Goal: Task Accomplishment & Management: Use online tool/utility

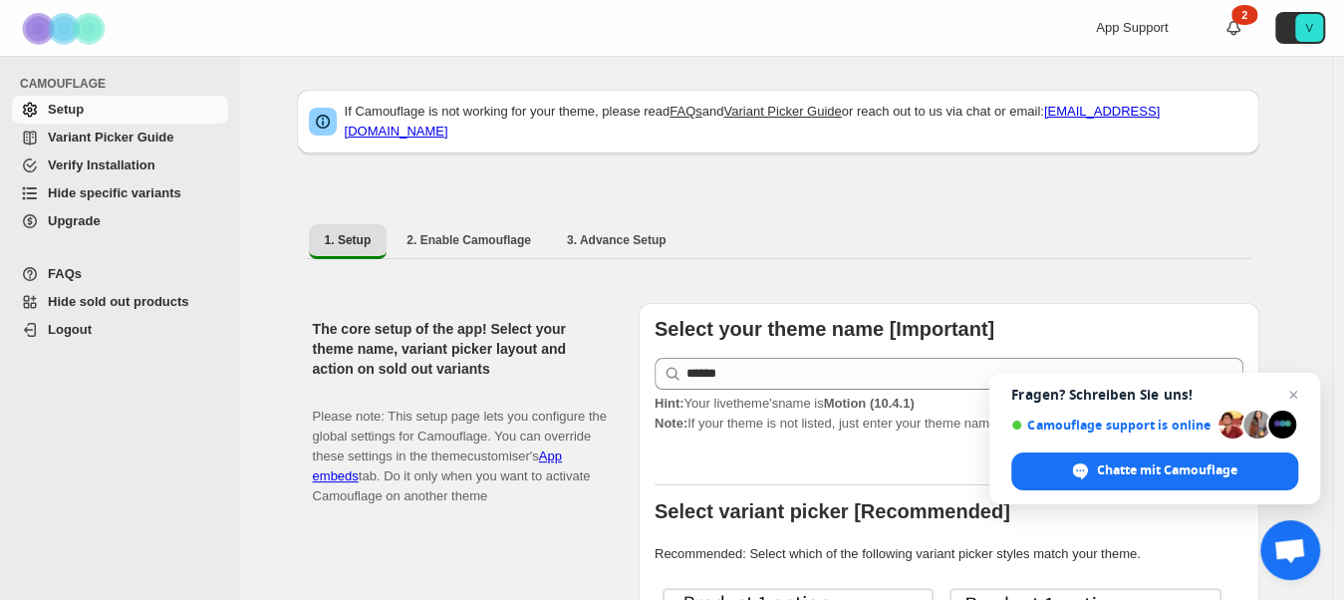
click at [101, 193] on span "Hide specific variants" at bounding box center [115, 192] width 134 height 15
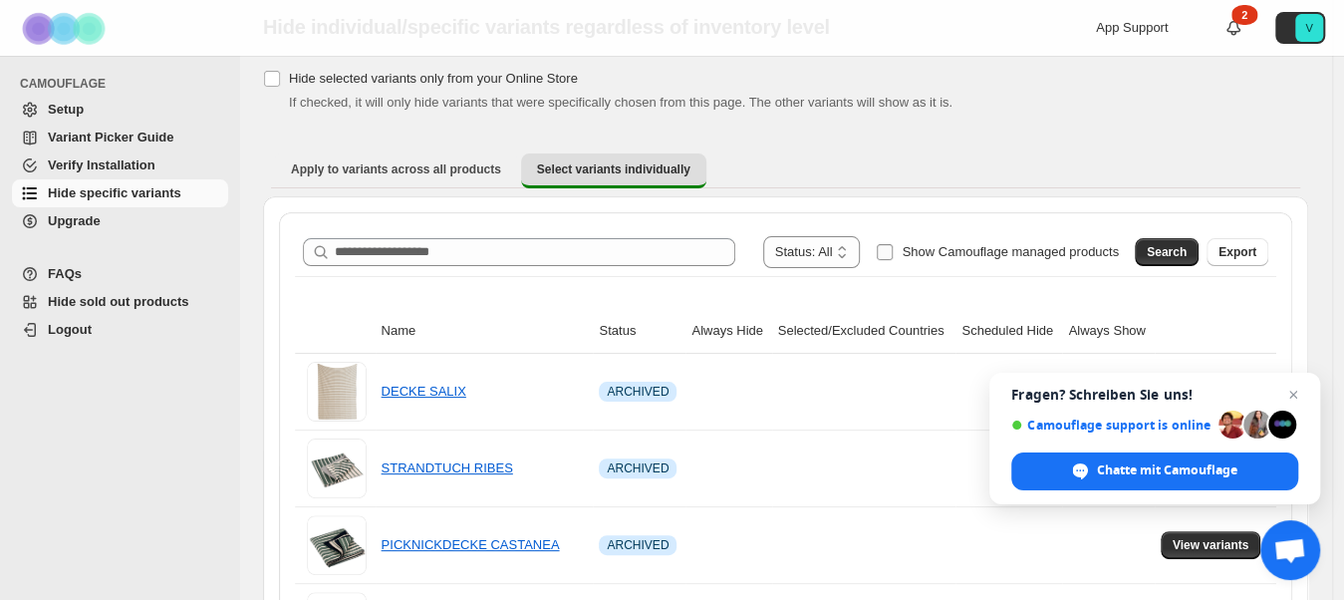
scroll to position [99, 0]
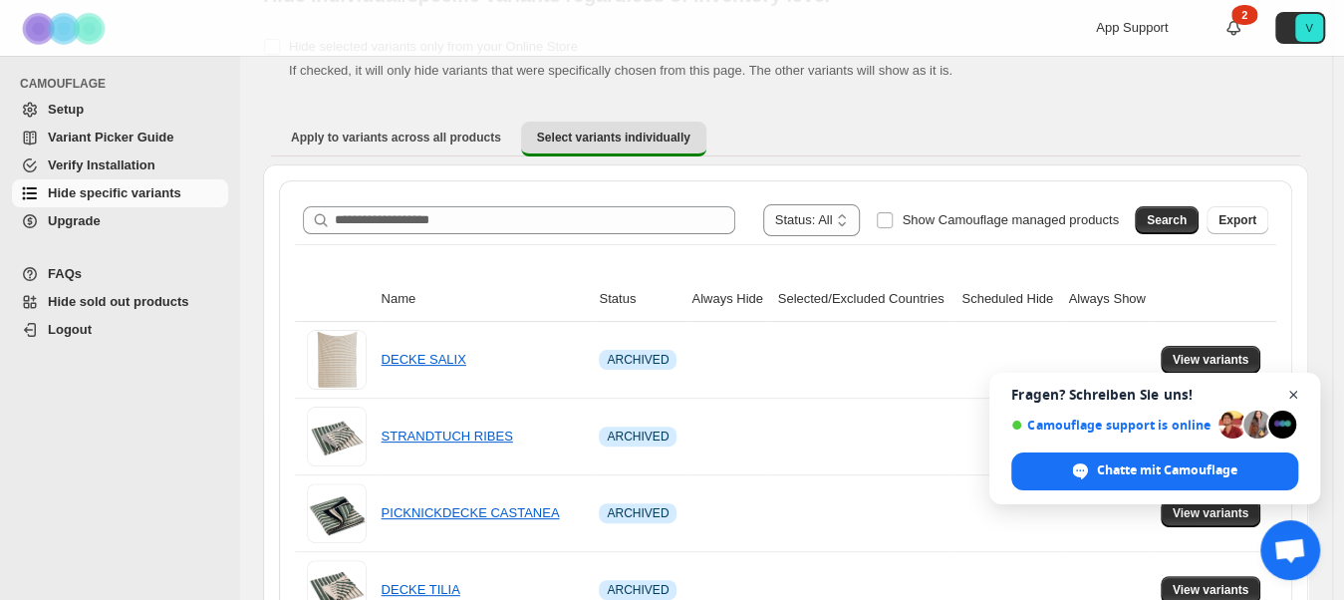
click at [1294, 396] on span "Chat öffnen" at bounding box center [1293, 395] width 25 height 25
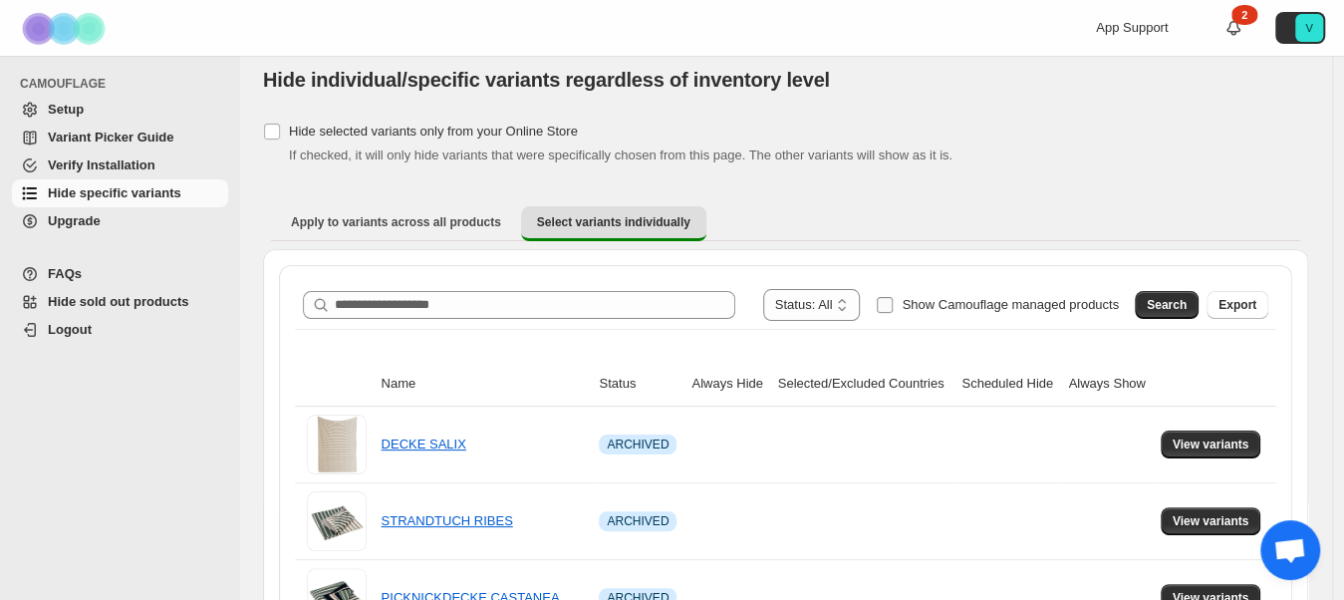
scroll to position [0, 0]
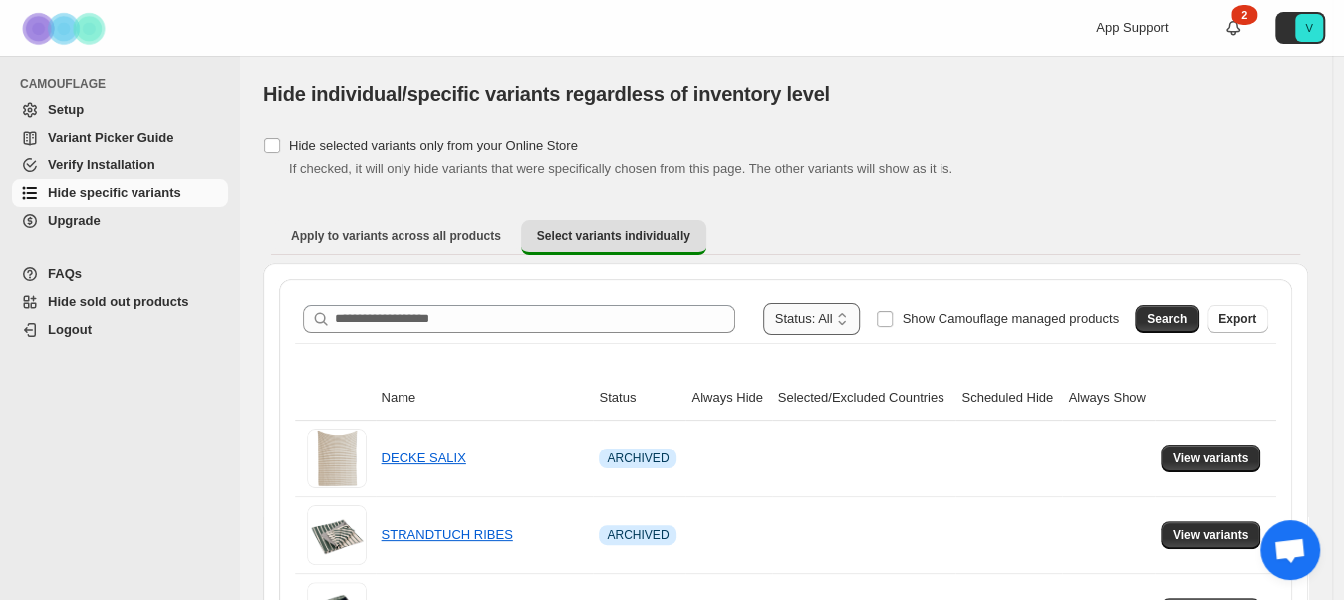
click at [852, 325] on select "**********" at bounding box center [812, 319] width 98 height 32
select select "******"
click at [804, 303] on select "**********" at bounding box center [812, 319] width 98 height 32
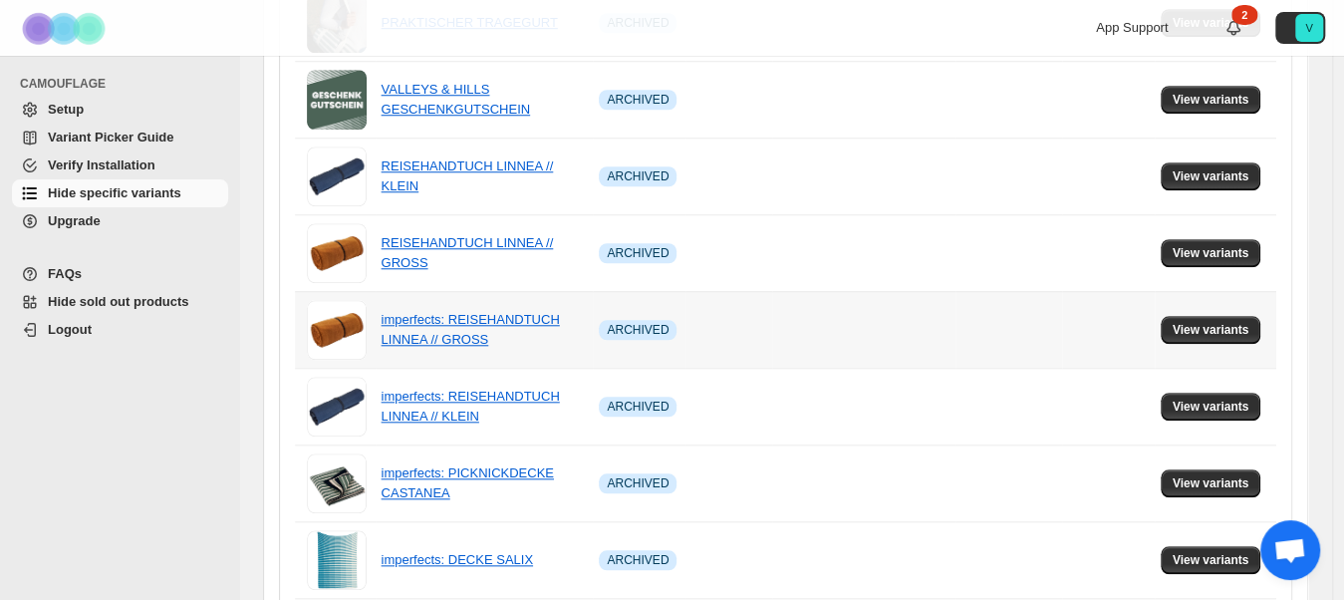
scroll to position [1438, 0]
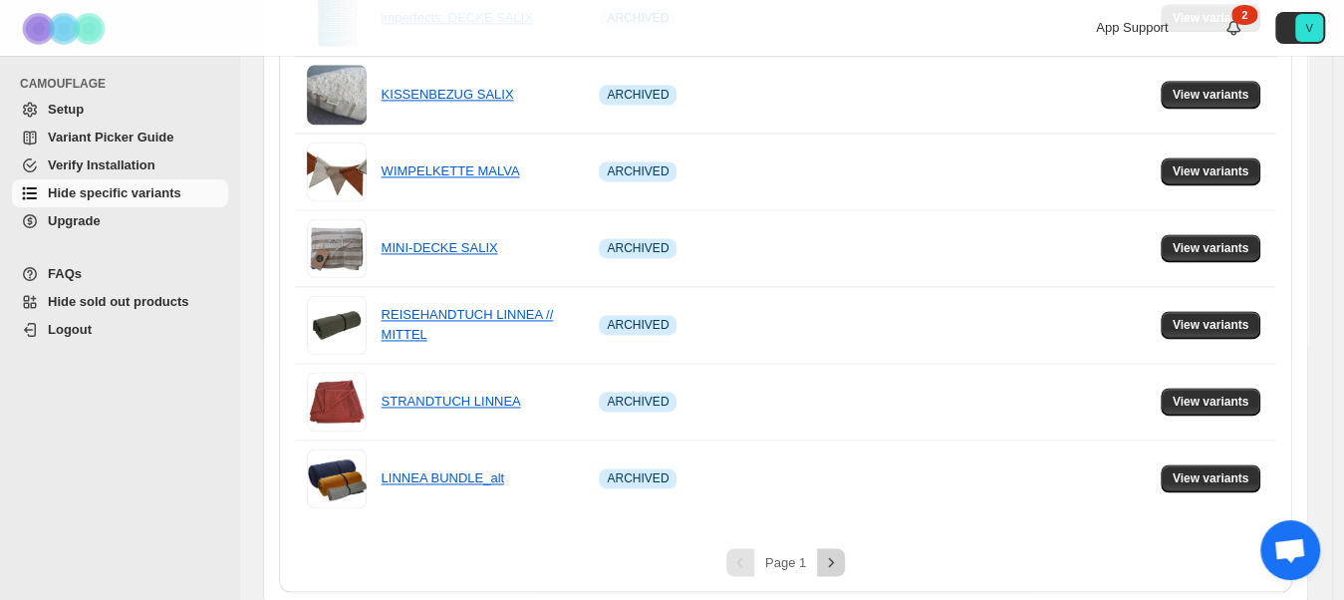
click at [841, 555] on icon "Next" at bounding box center [831, 562] width 20 height 20
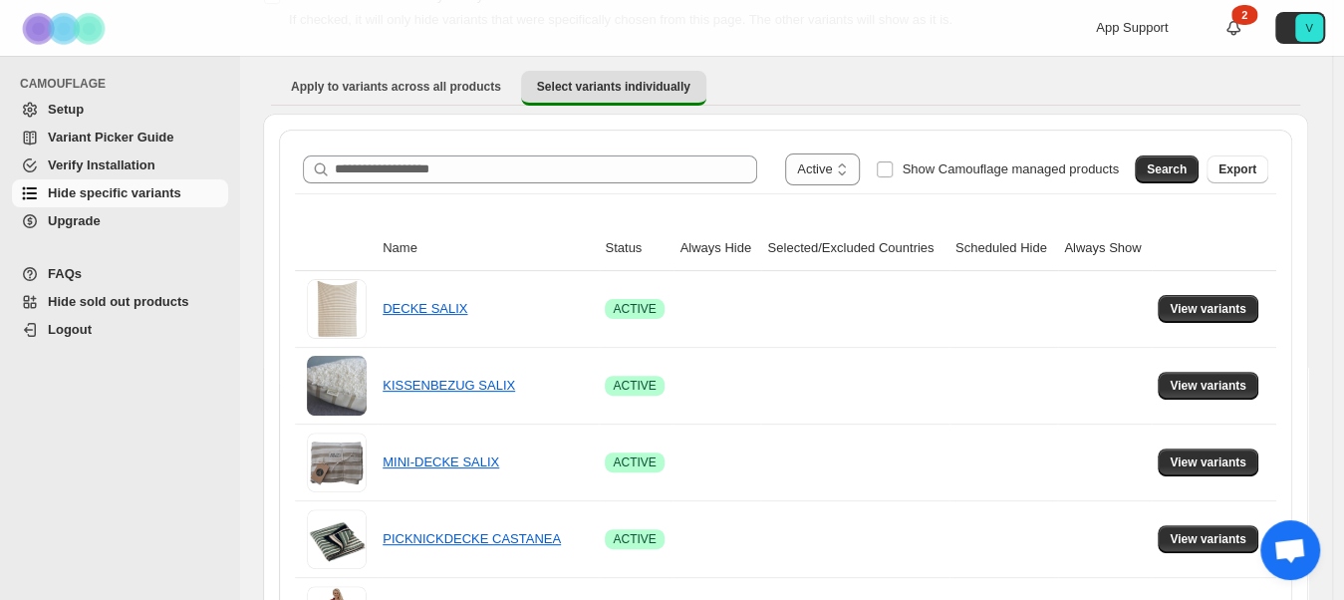
scroll to position [182, 0]
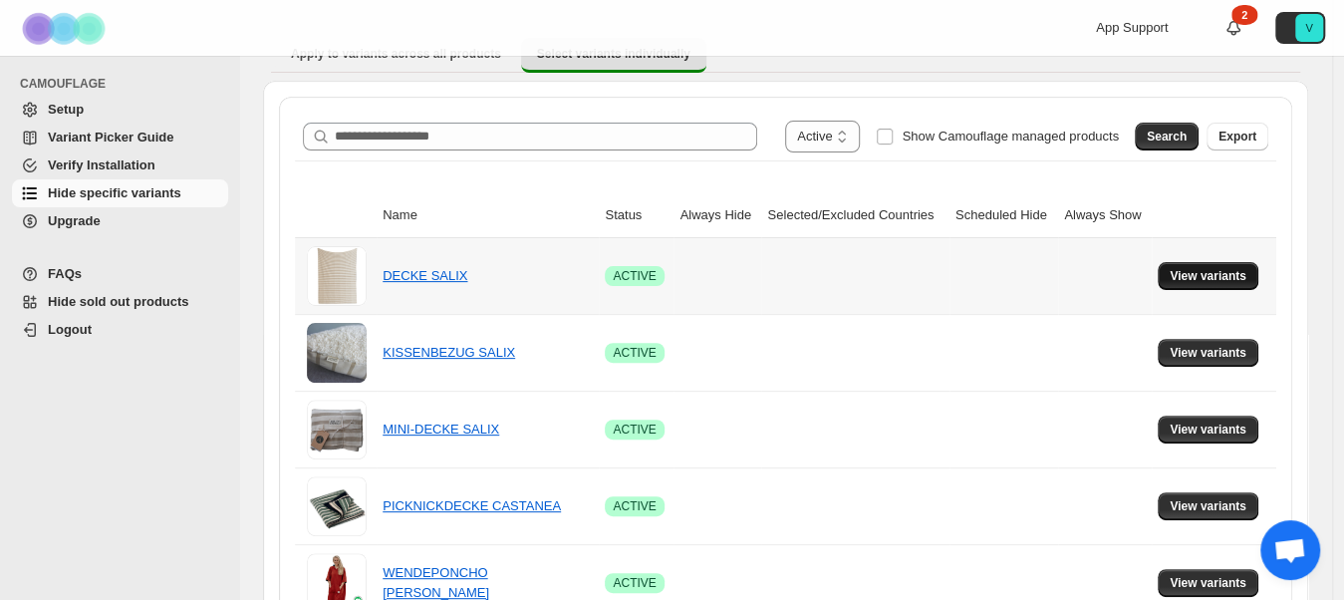
click at [1205, 279] on span "View variants" at bounding box center [1208, 276] width 77 height 16
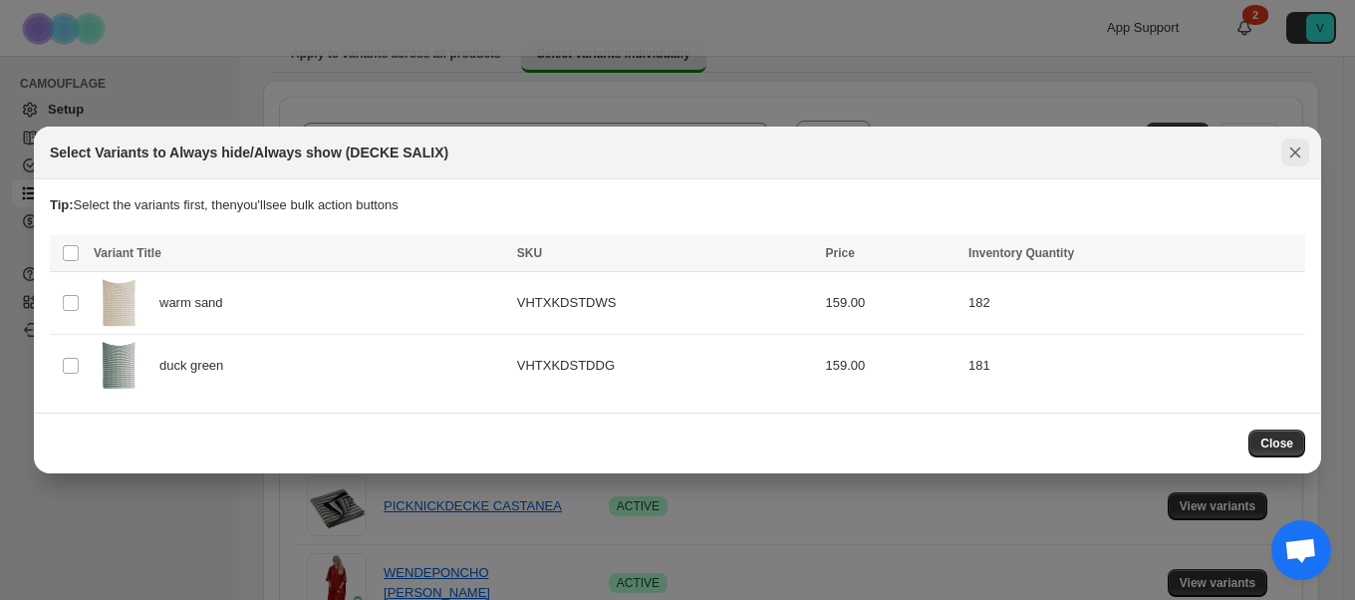
click at [1292, 144] on icon "Close" at bounding box center [1295, 152] width 20 height 20
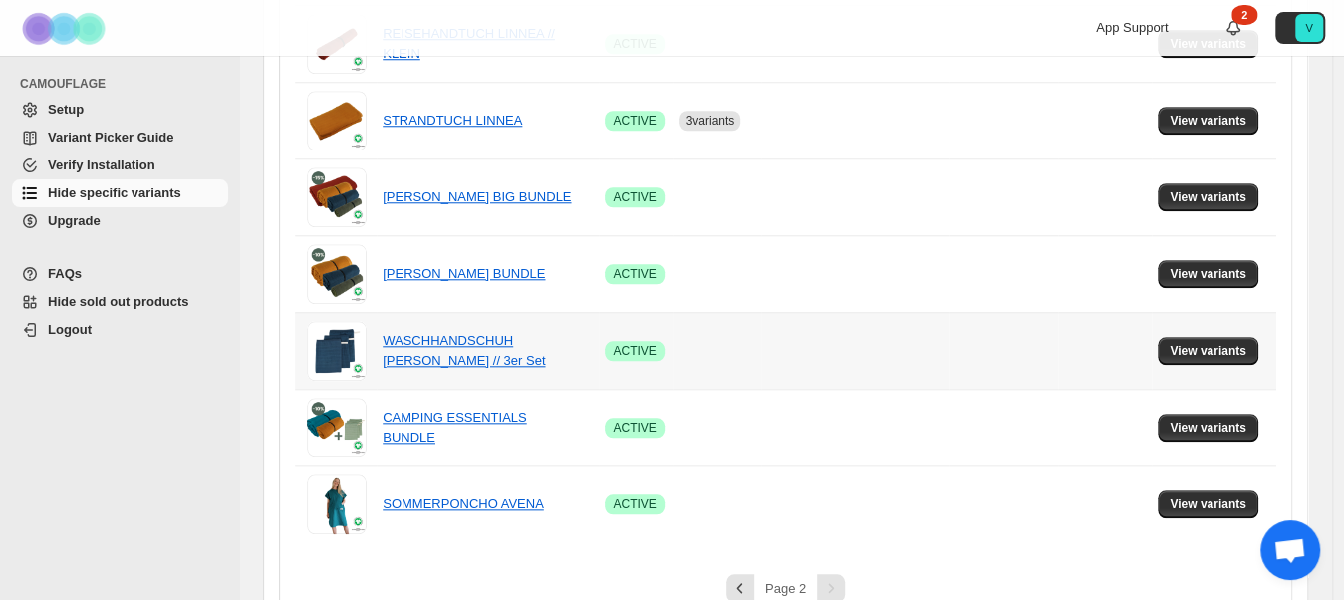
scroll to position [980, 0]
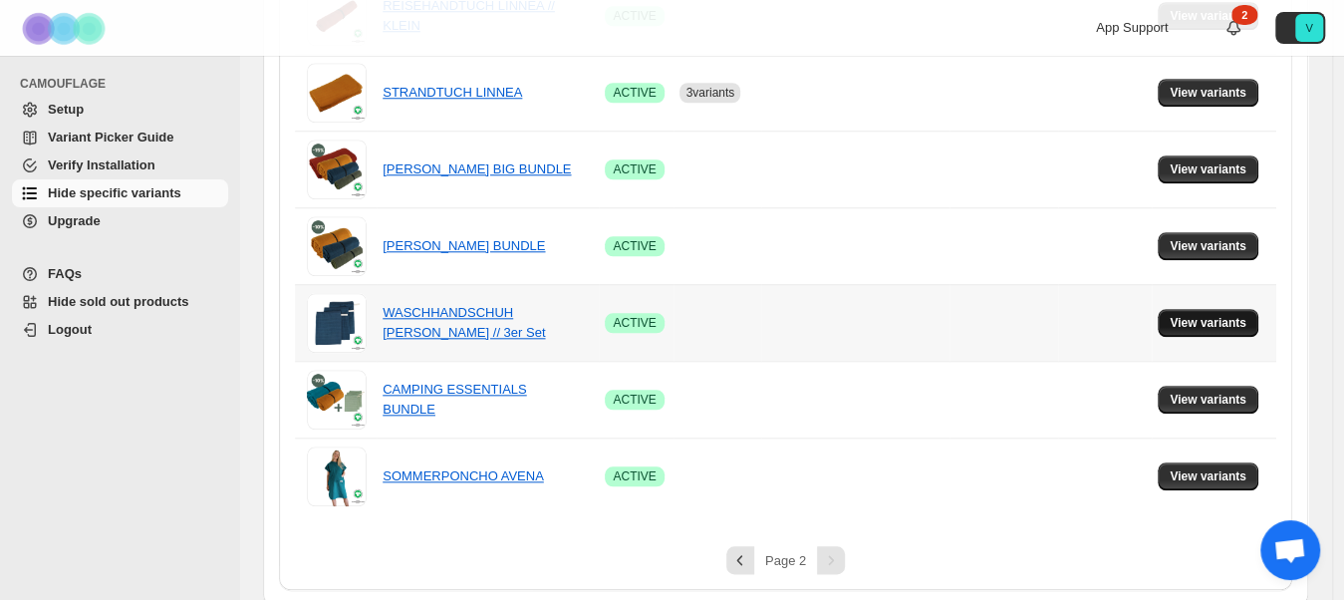
click at [1232, 316] on span "View variants" at bounding box center [1208, 323] width 77 height 16
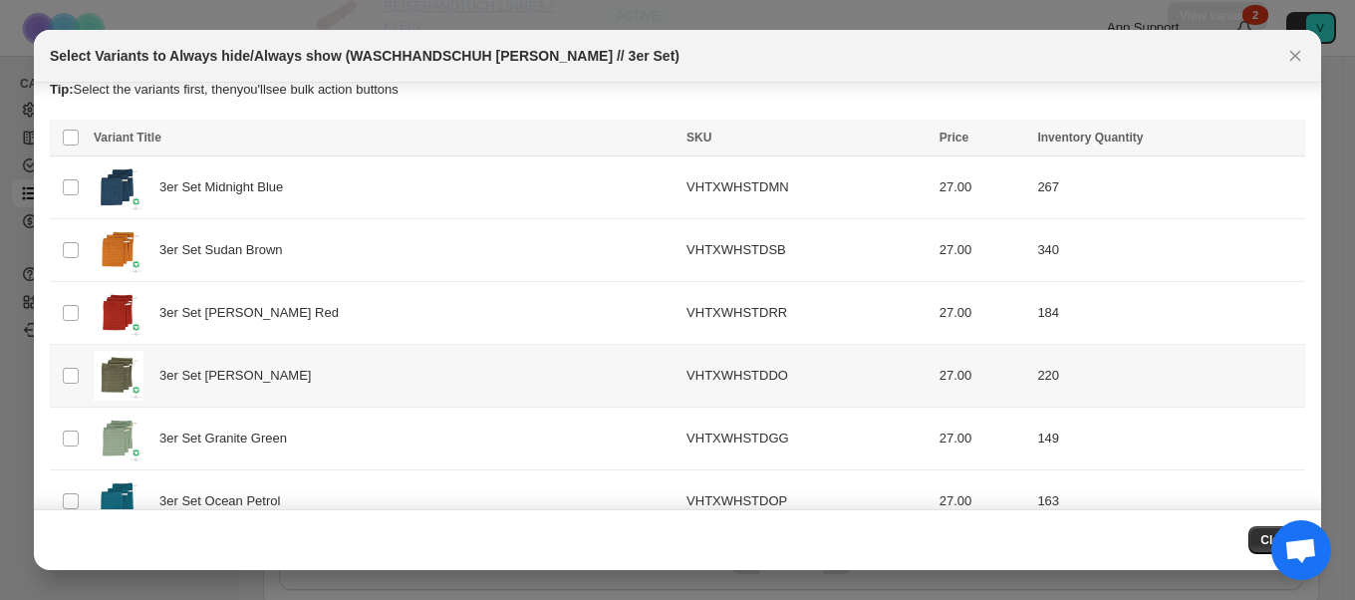
scroll to position [0, 0]
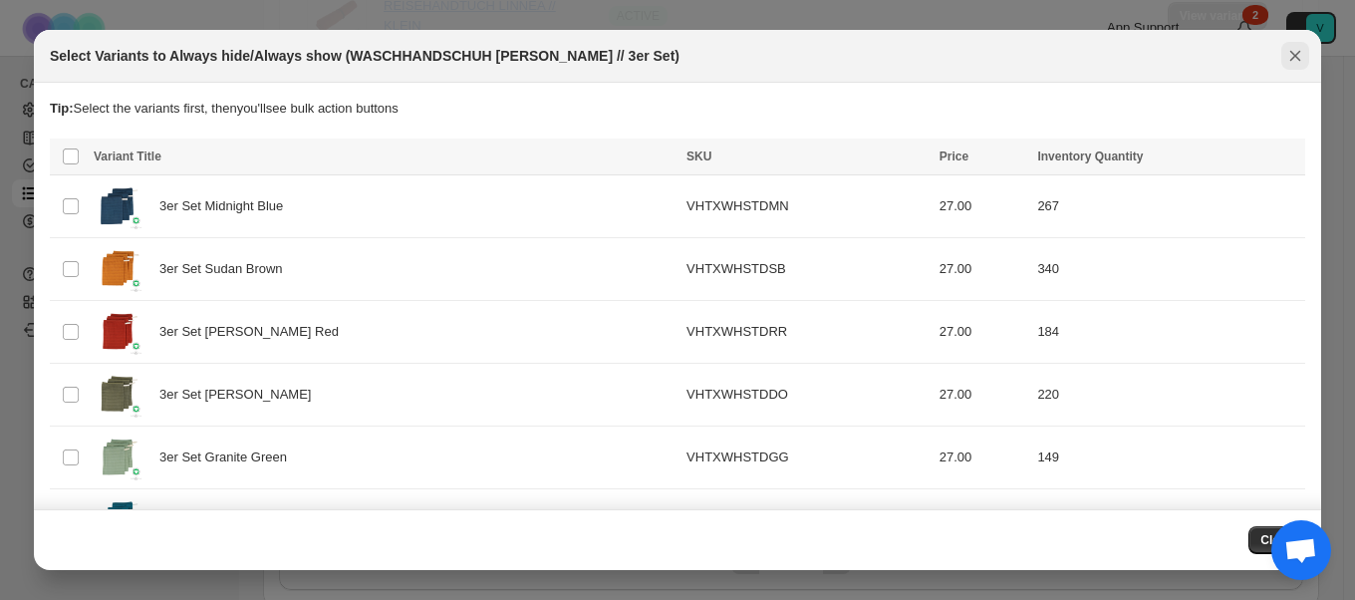
click at [1294, 55] on icon "Close" at bounding box center [1295, 56] width 11 height 11
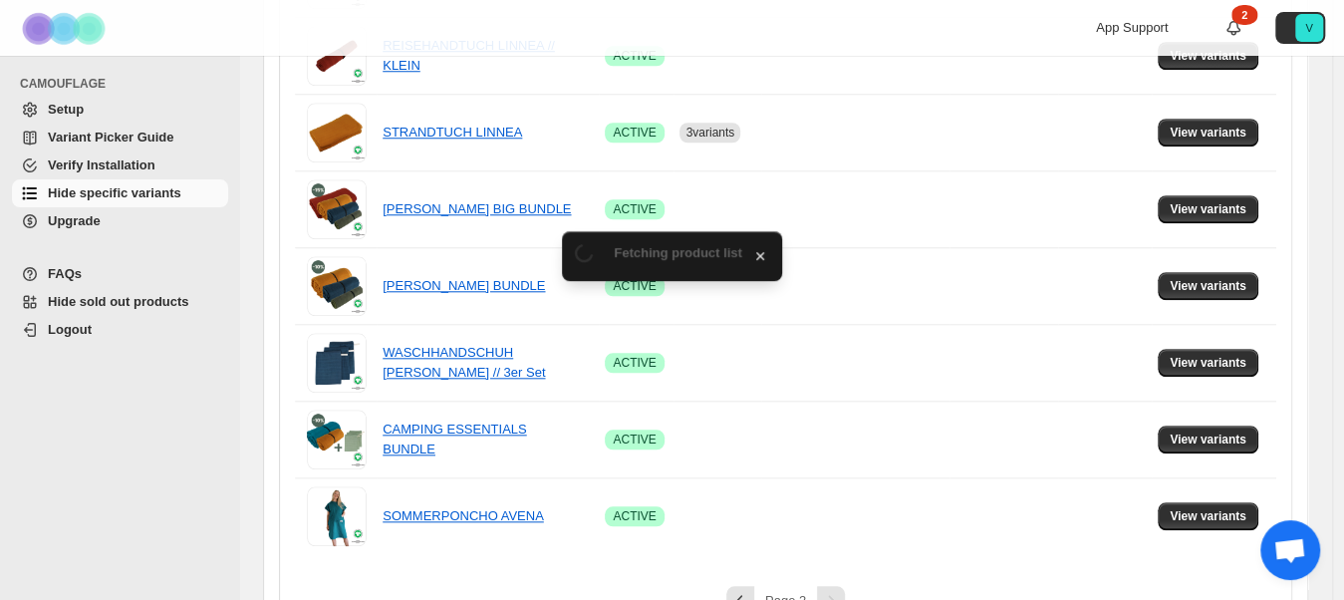
scroll to position [980, 0]
